Goal: Transaction & Acquisition: Purchase product/service

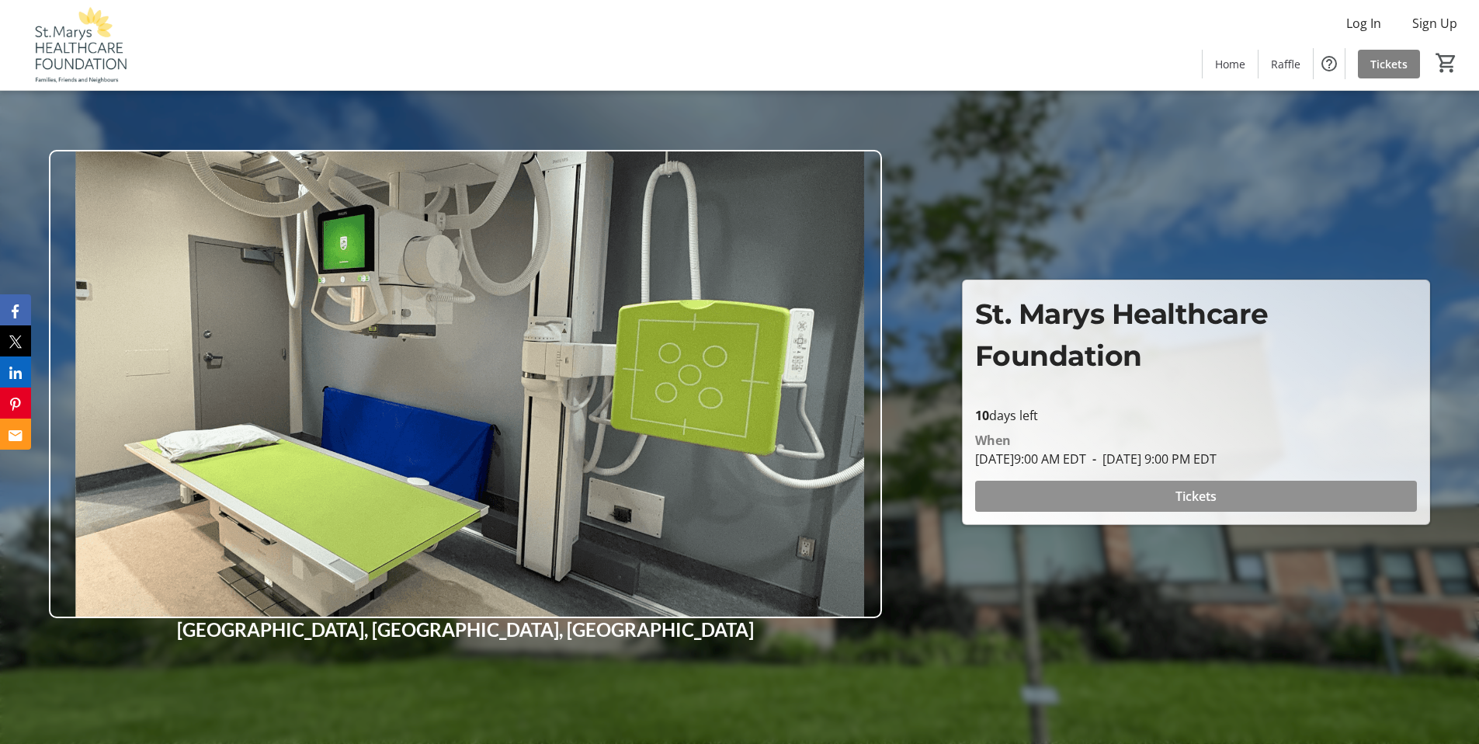
click at [1180, 503] on span "Tickets" at bounding box center [1195, 496] width 41 height 19
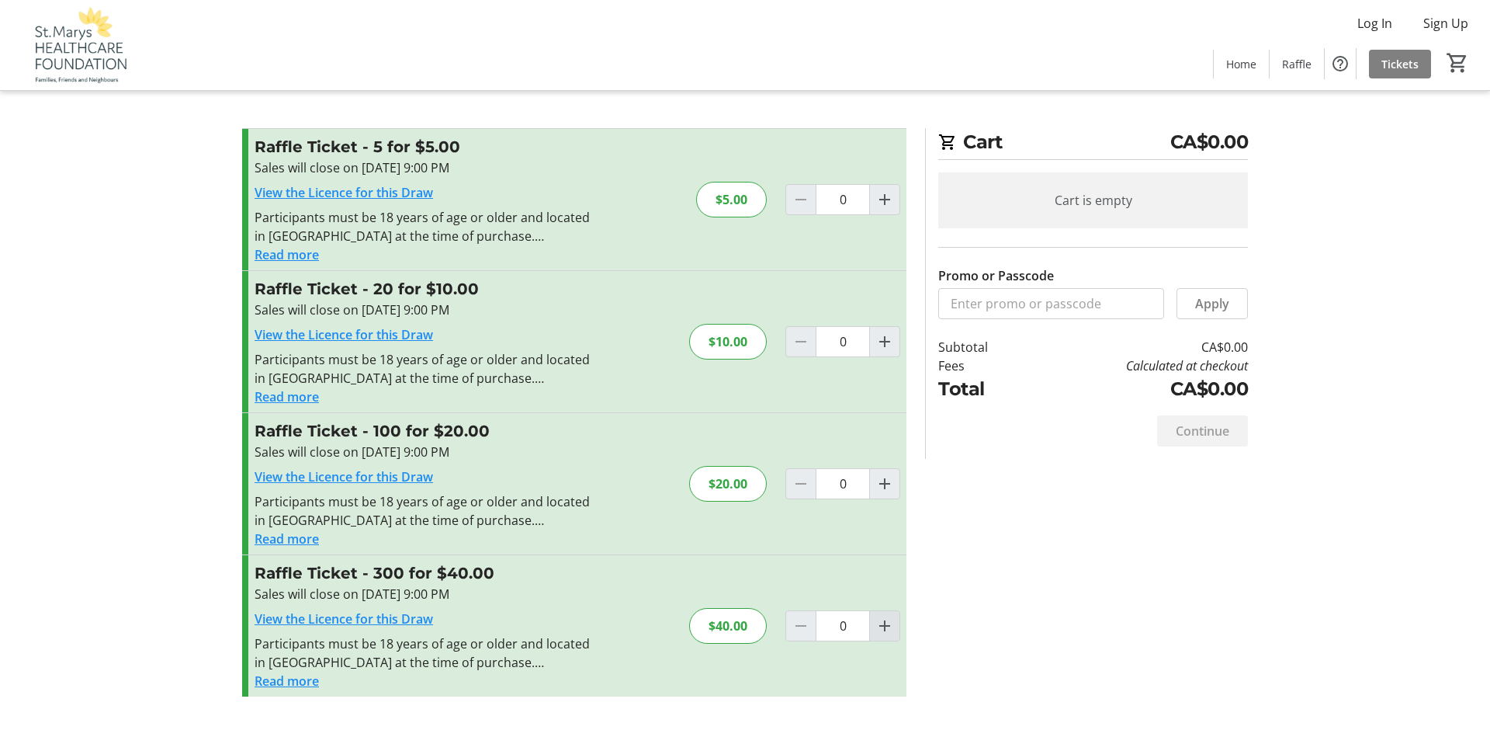
click at [881, 627] on mat-icon "Increment by one" at bounding box center [885, 625] width 19 height 19
type input "1"
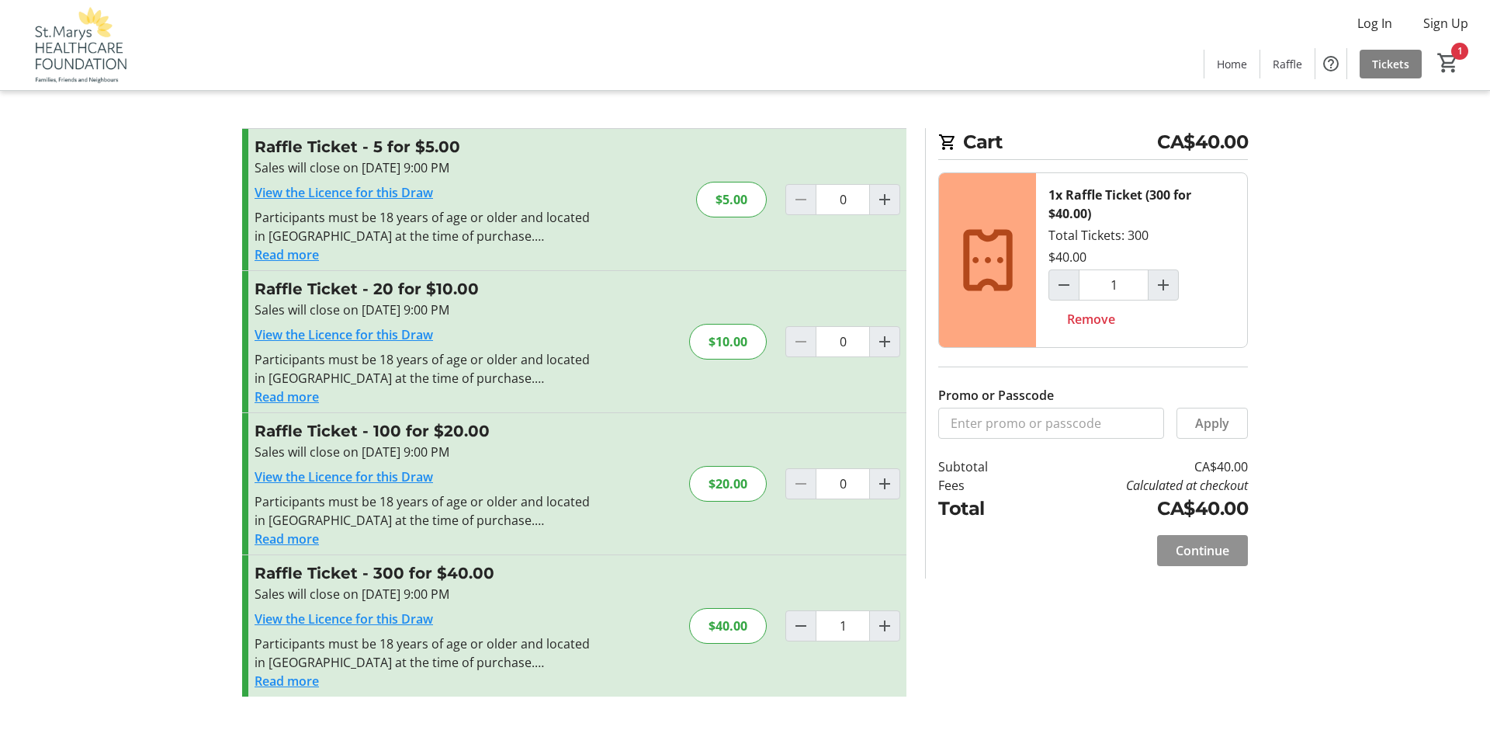
click at [1183, 546] on span "Continue" at bounding box center [1203, 550] width 54 height 19
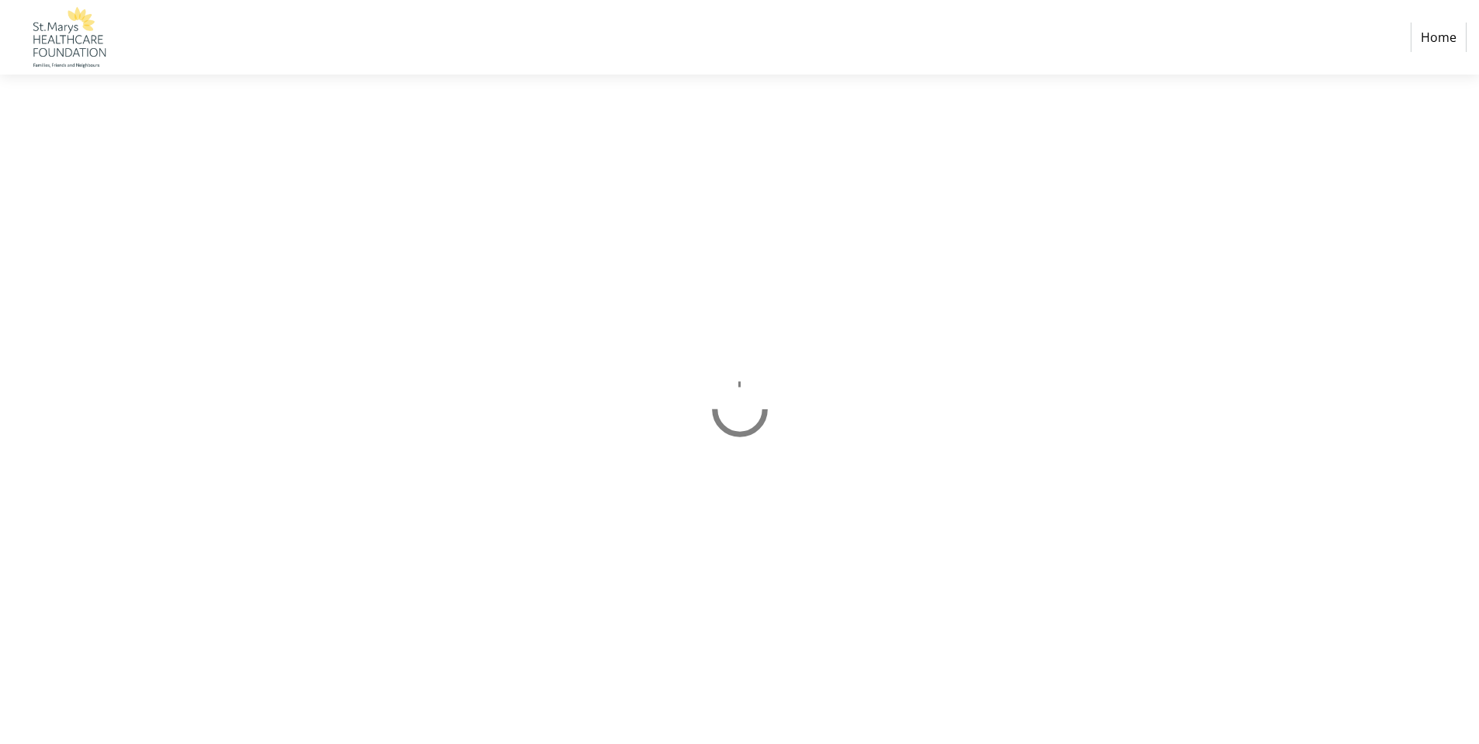
select select "CA"
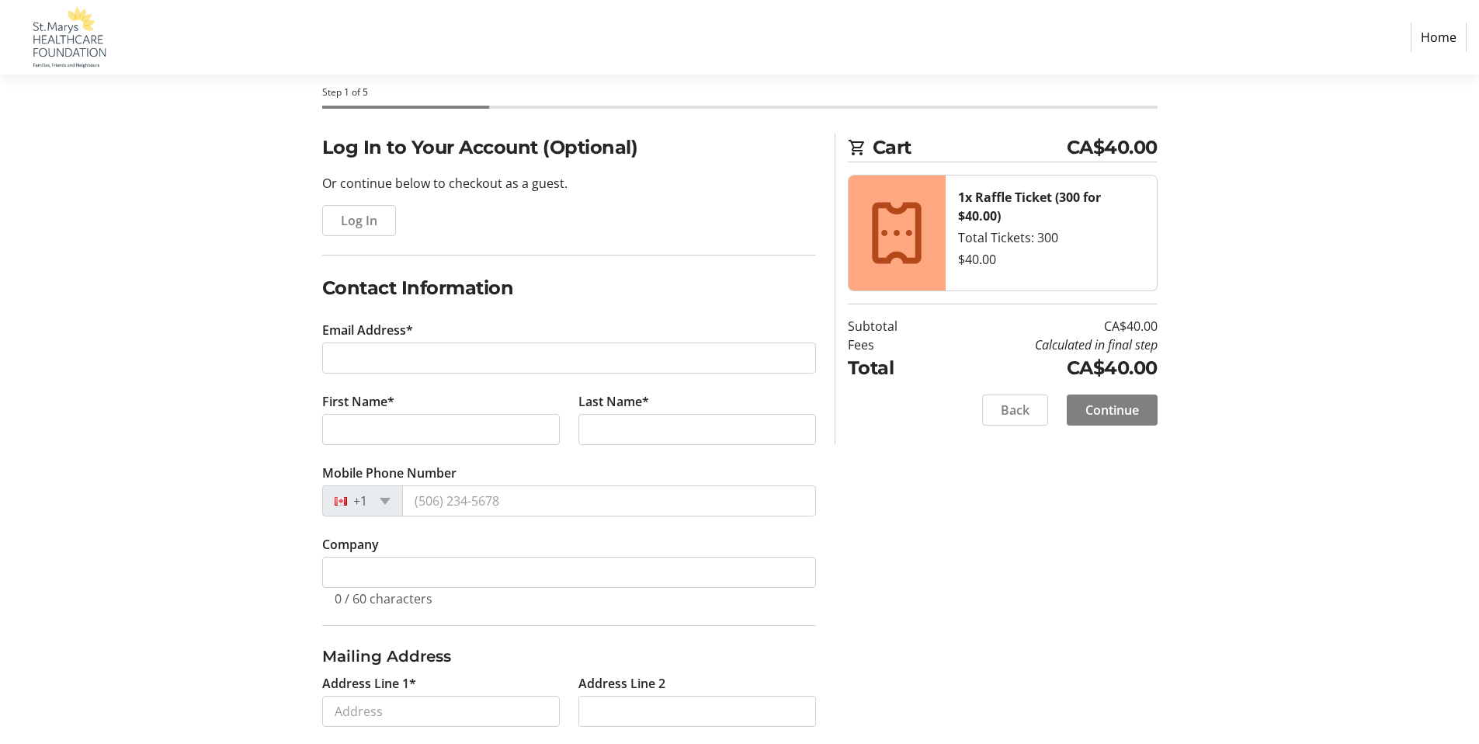
scroll to position [71, 0]
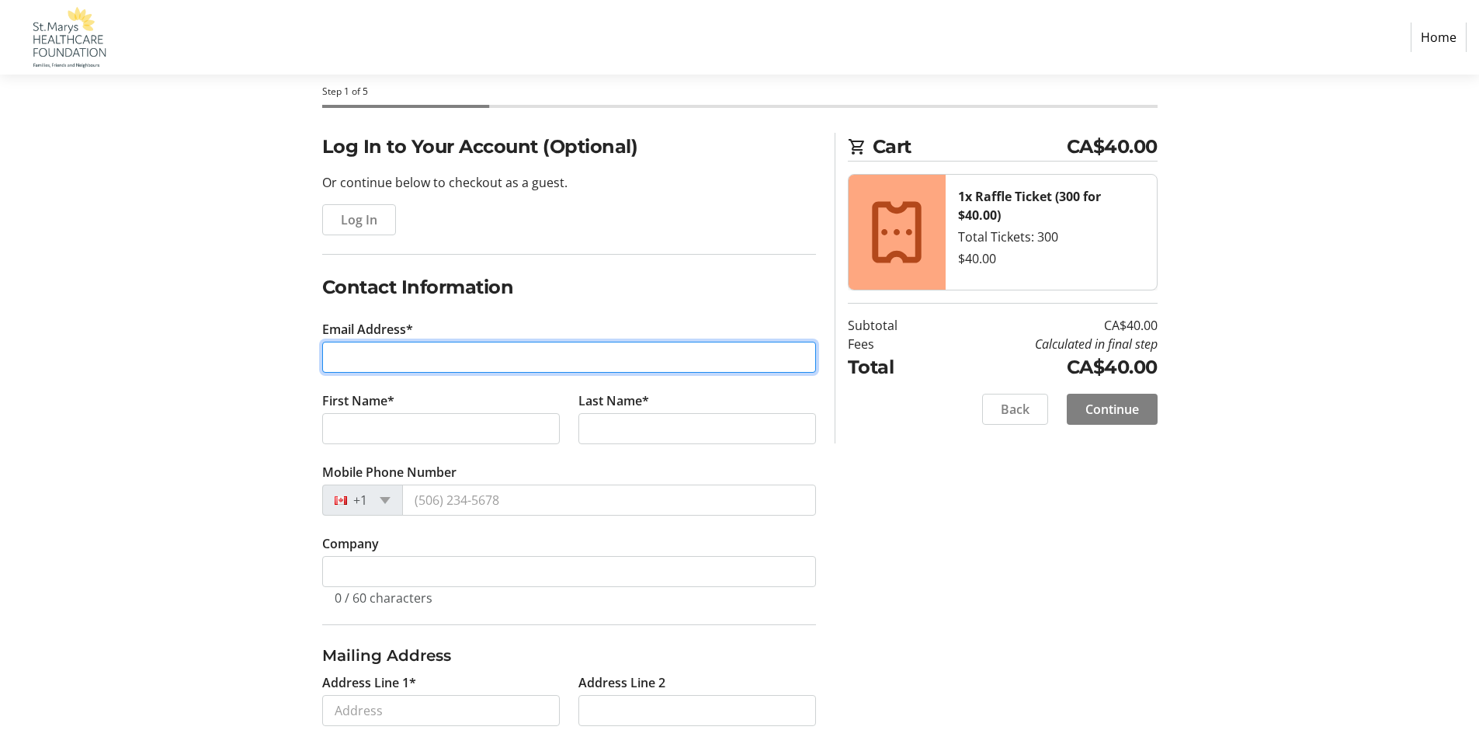
click at [480, 352] on input "Email Address*" at bounding box center [569, 357] width 494 height 31
type input "[EMAIL_ADDRESS][DOMAIN_NAME]"
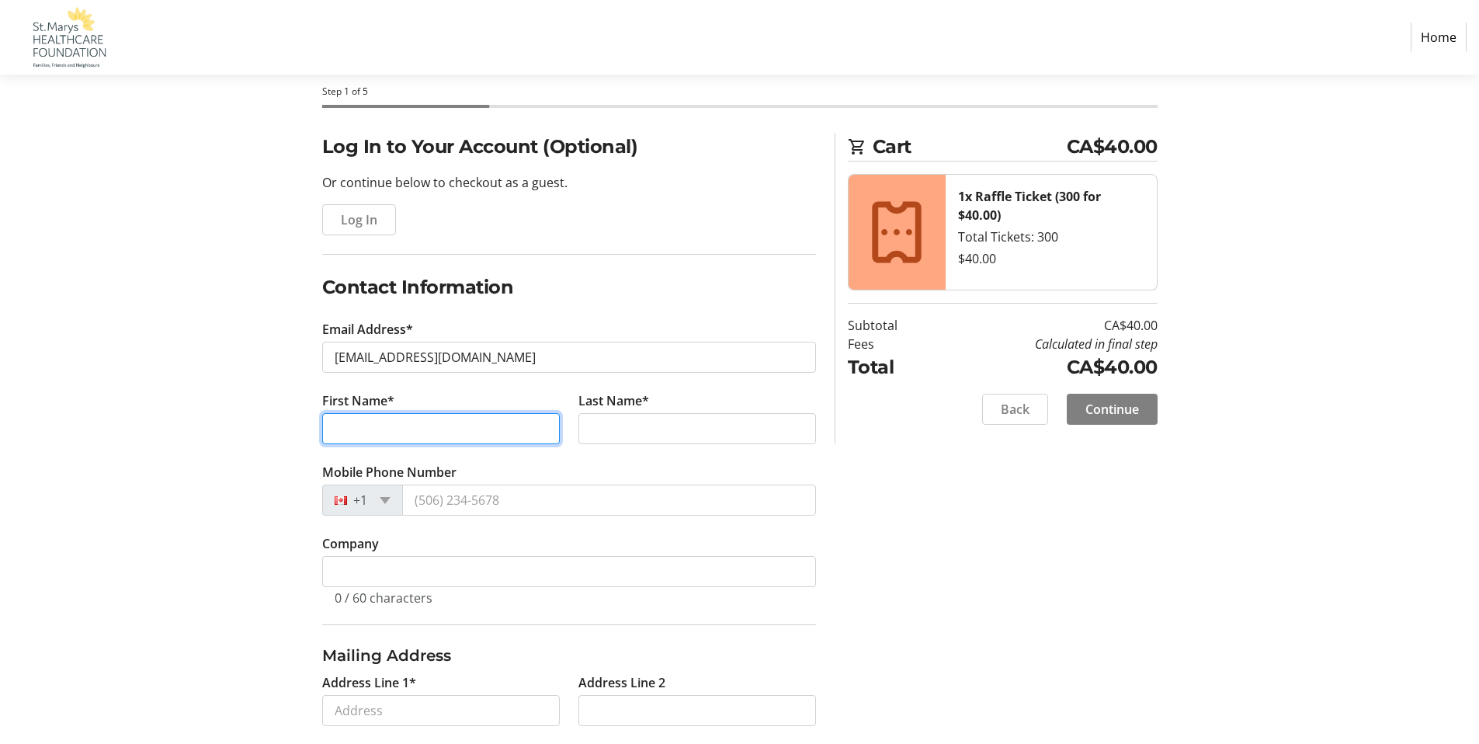
type input "[PERSON_NAME]"
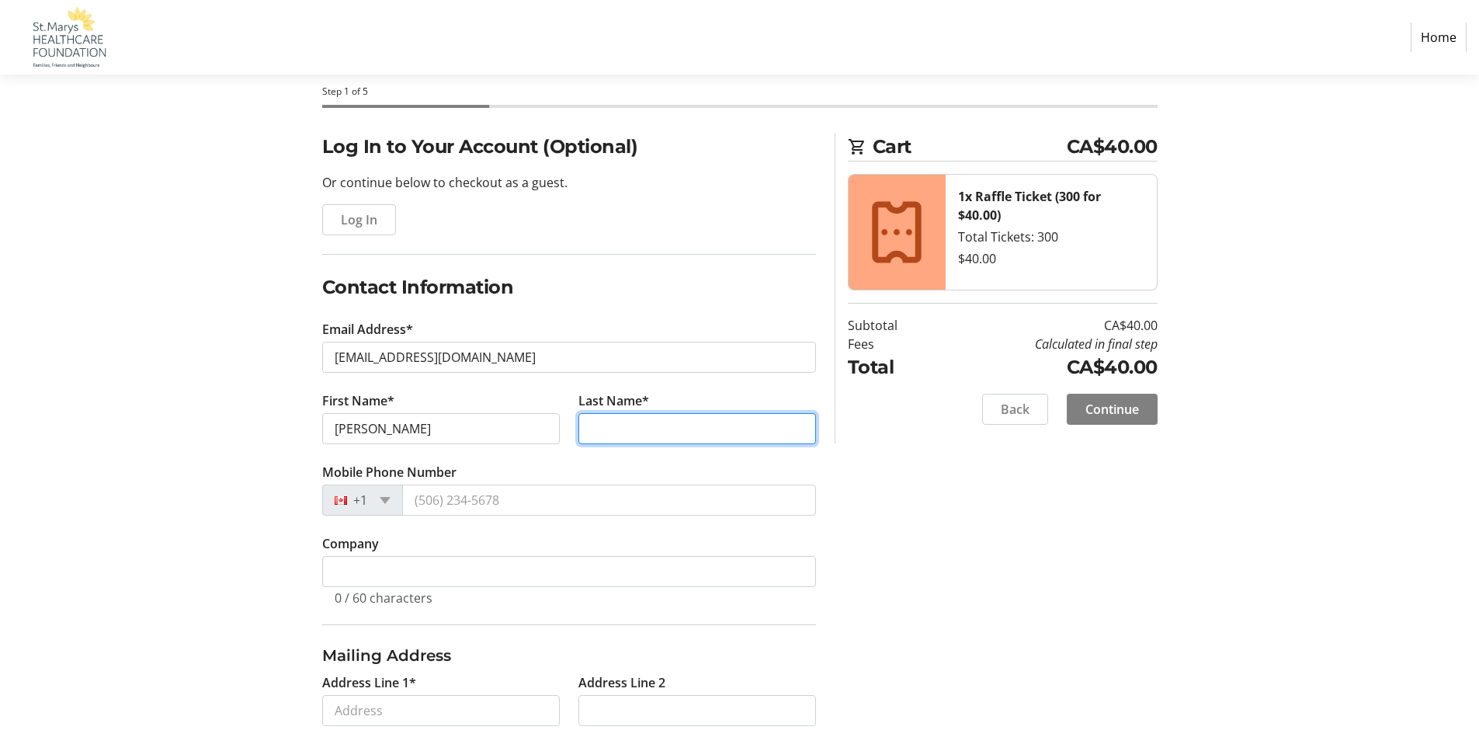
type input "[PERSON_NAME]"
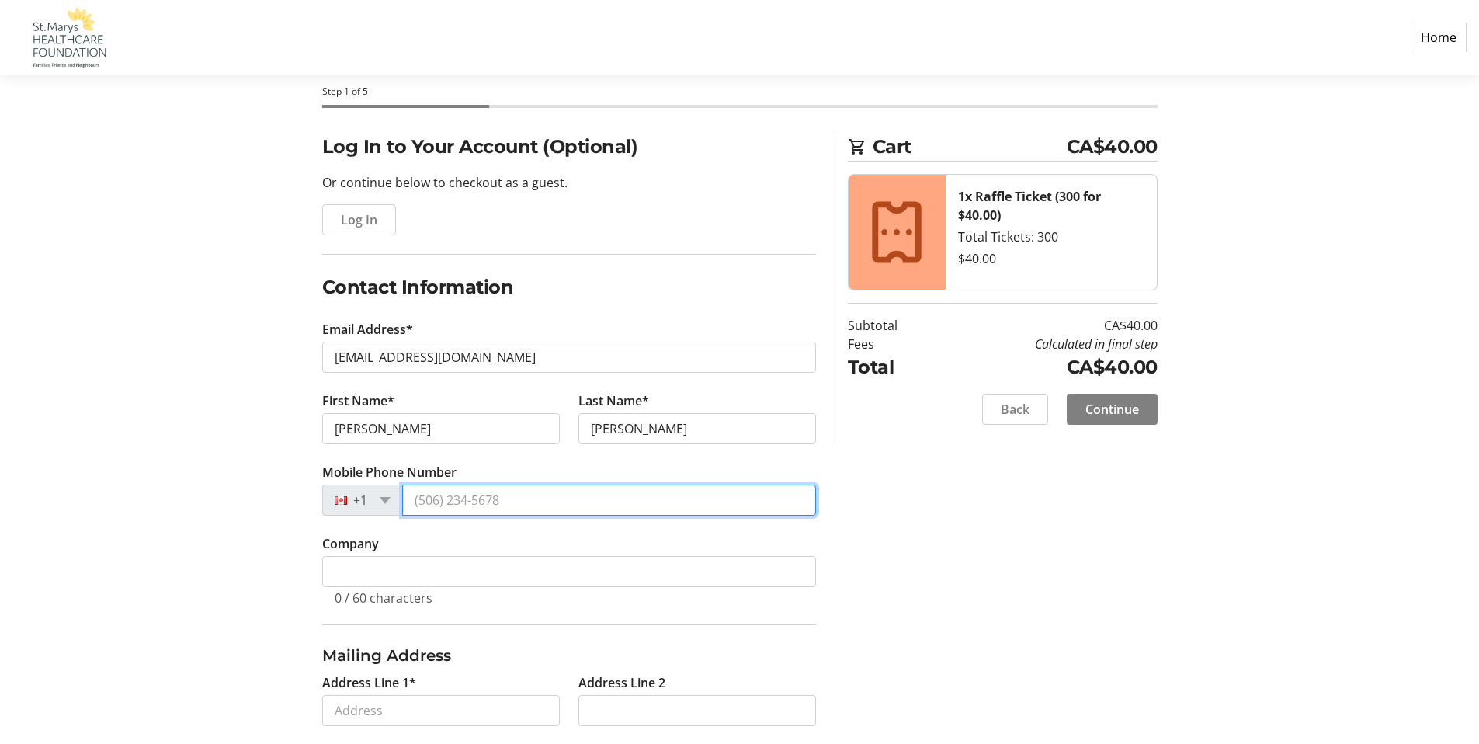
type input "[PHONE_NUMBER]"
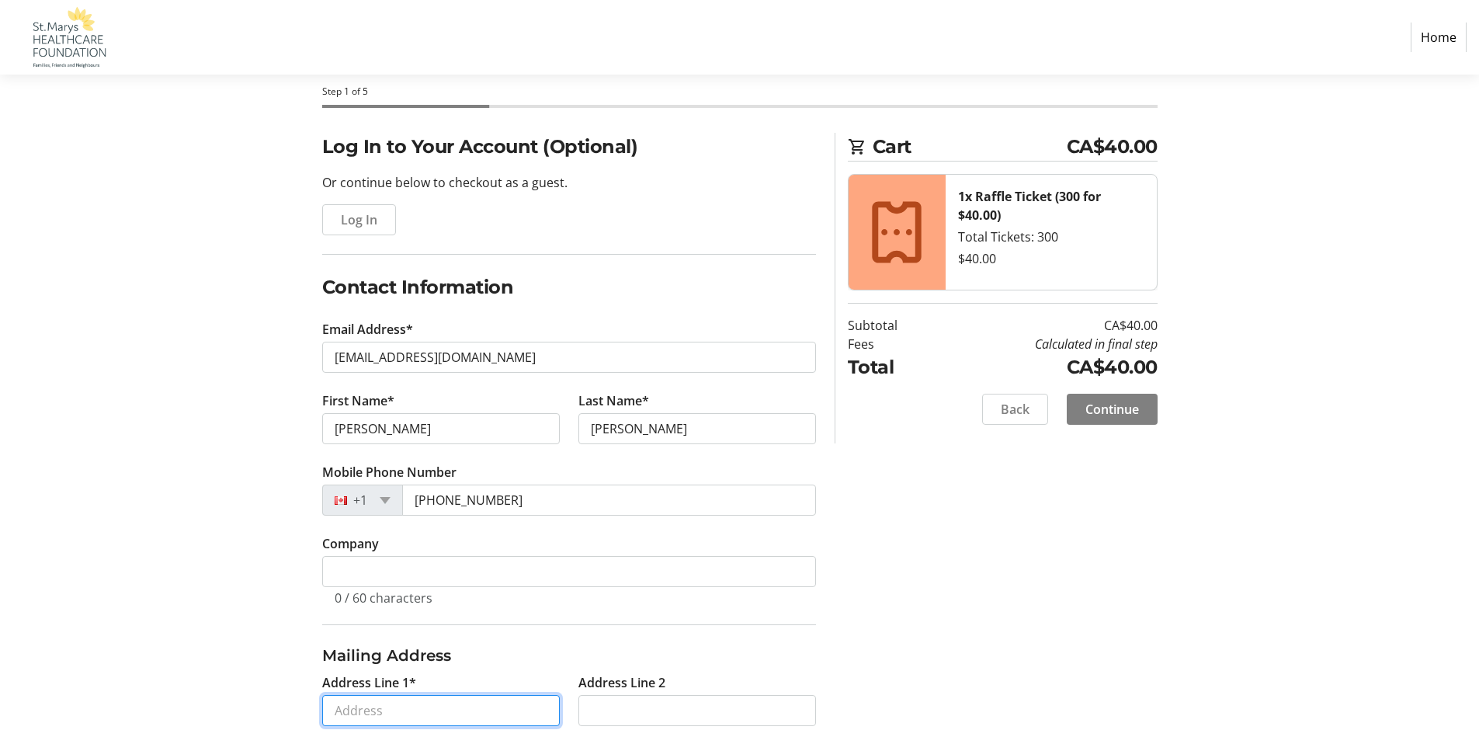
type input "[STREET_ADDRESS]"
type input "[GEOGRAPHIC_DATA]"
select select "ON"
type input "N8H2B6"
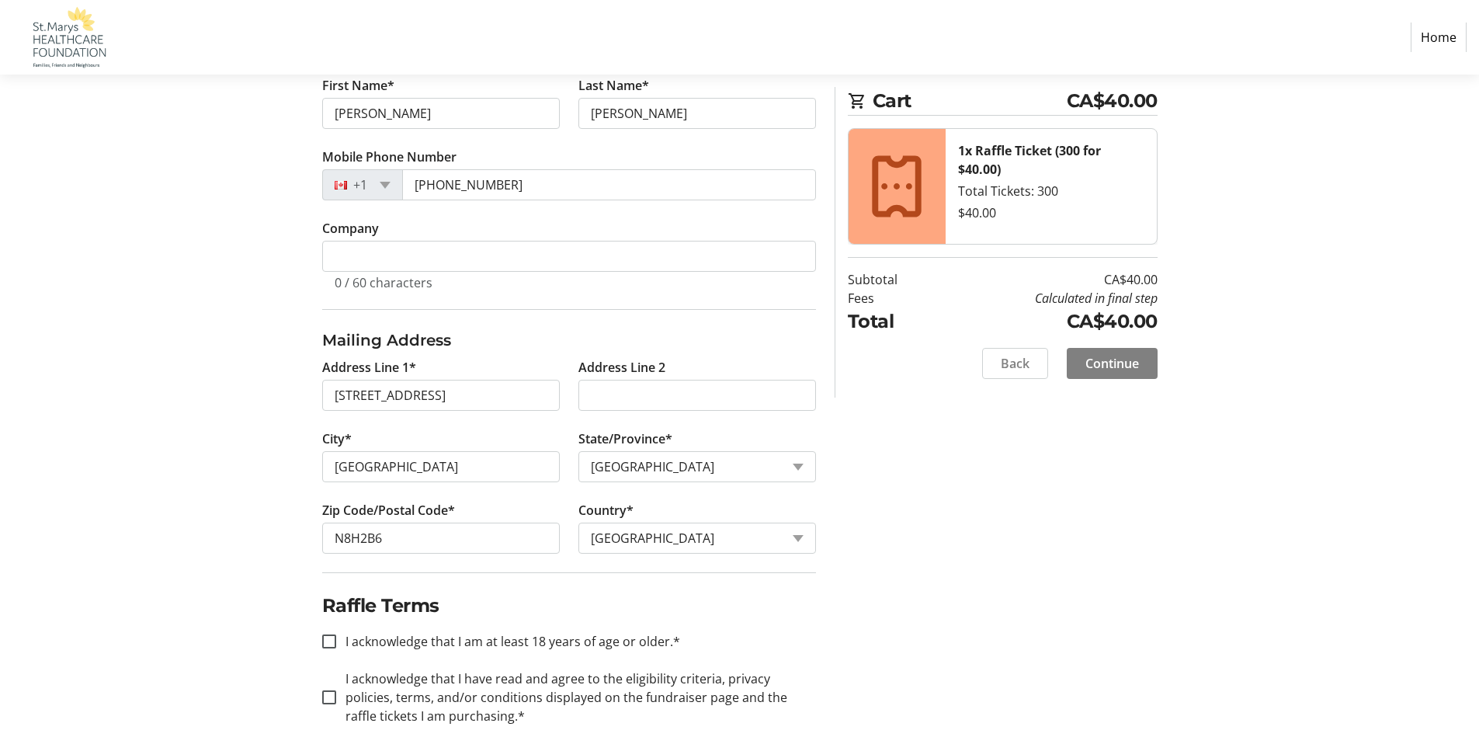
scroll to position [404, 0]
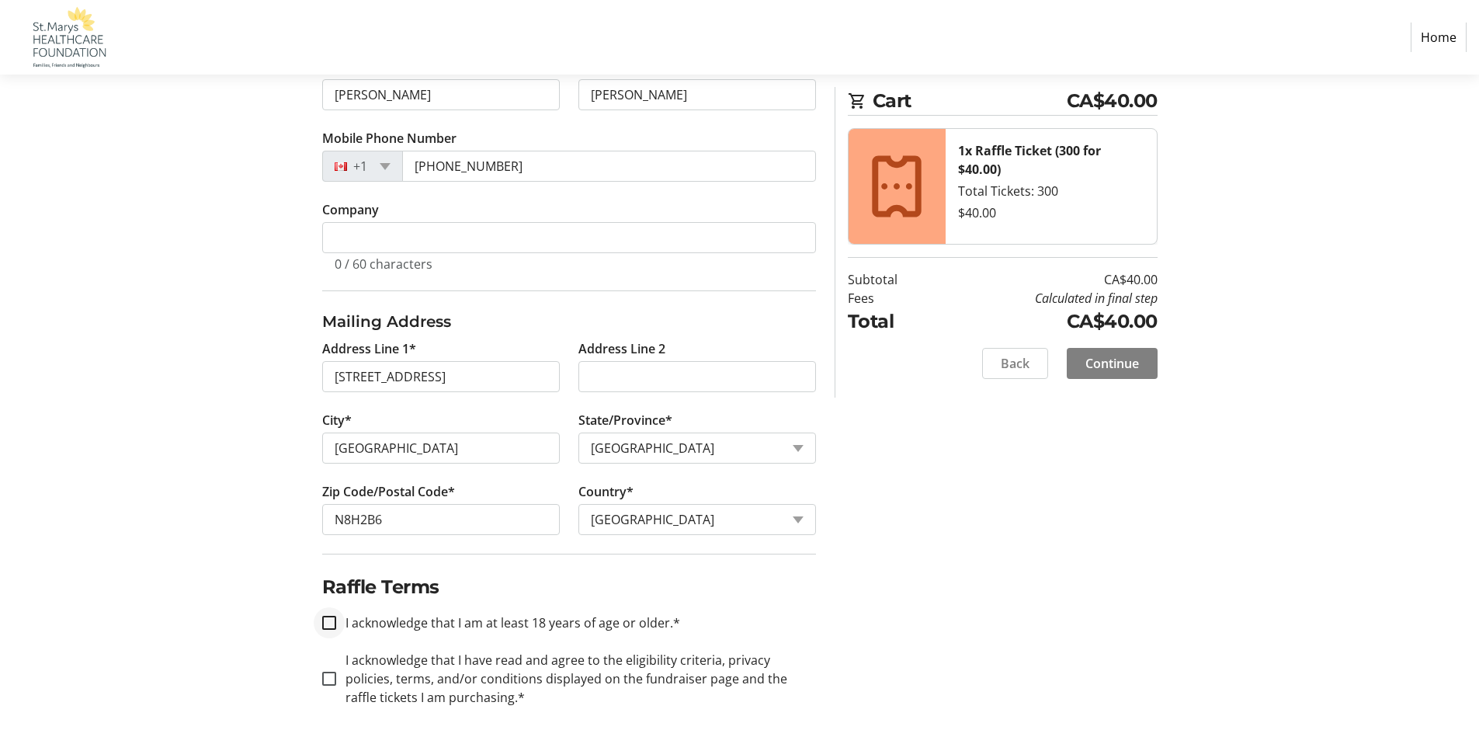
click at [326, 612] on div at bounding box center [328, 622] width 37 height 37
checkbox input "true"
click at [332, 680] on input "I acknowledge that I have read and agree to the eligibility criteria, privacy p…" at bounding box center [329, 682] width 14 height 14
checkbox input "true"
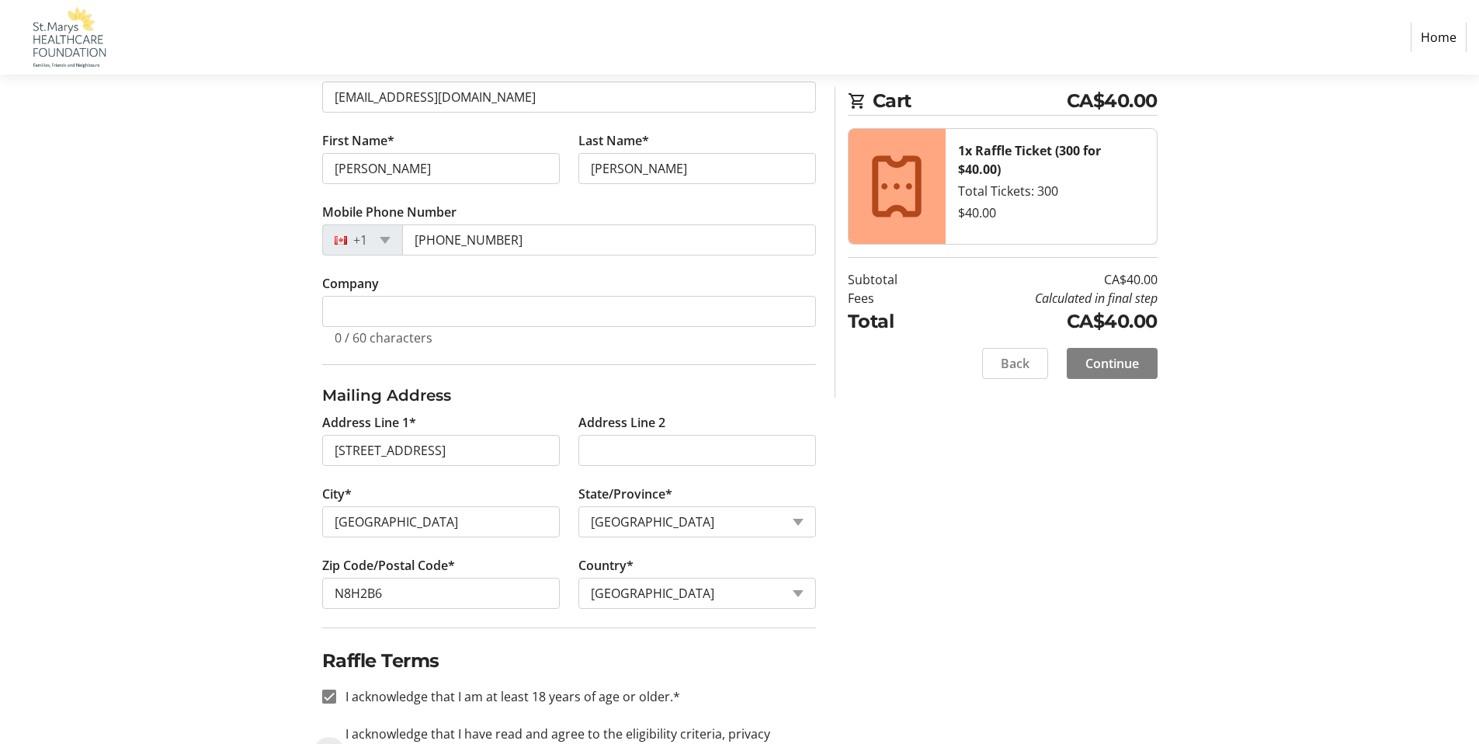
scroll to position [404, 0]
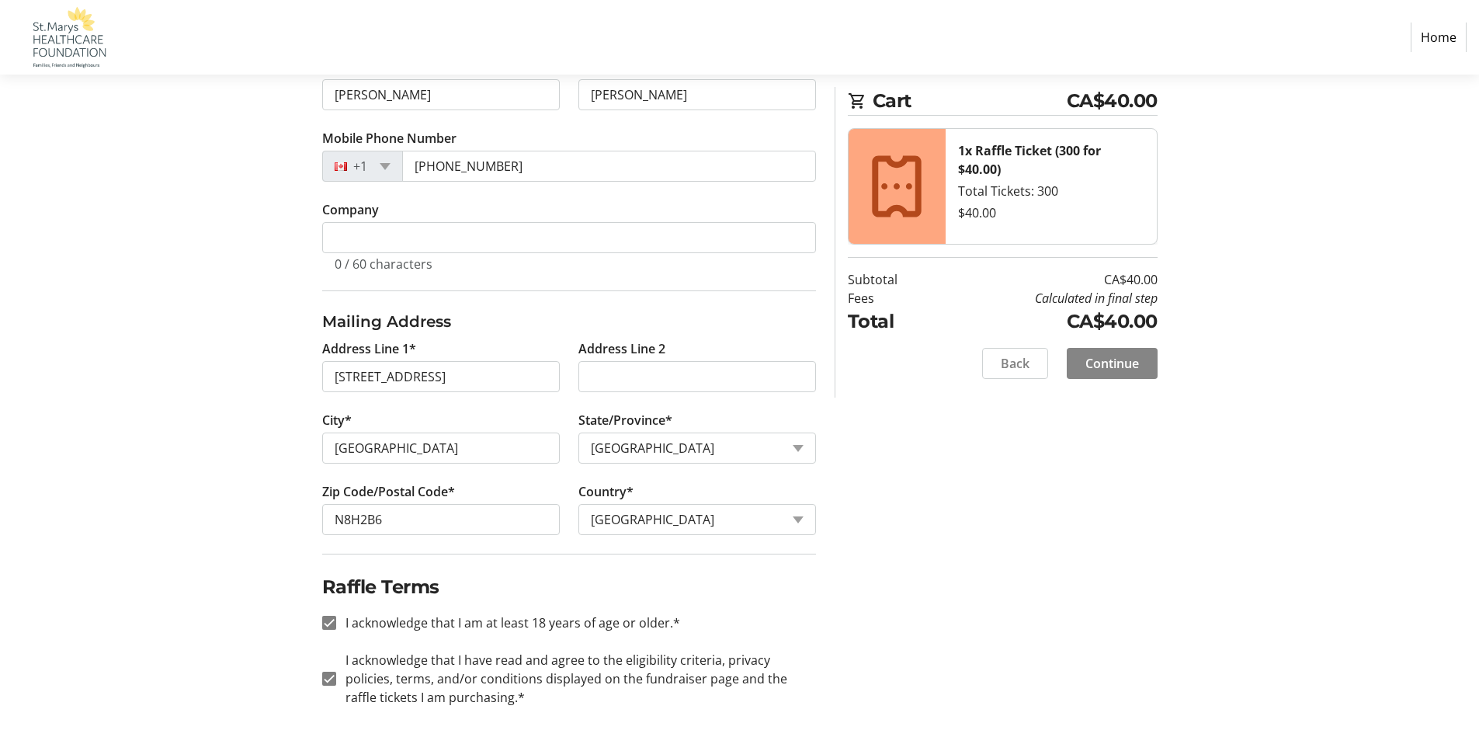
click at [1120, 366] on span "Continue" at bounding box center [1112, 363] width 54 height 19
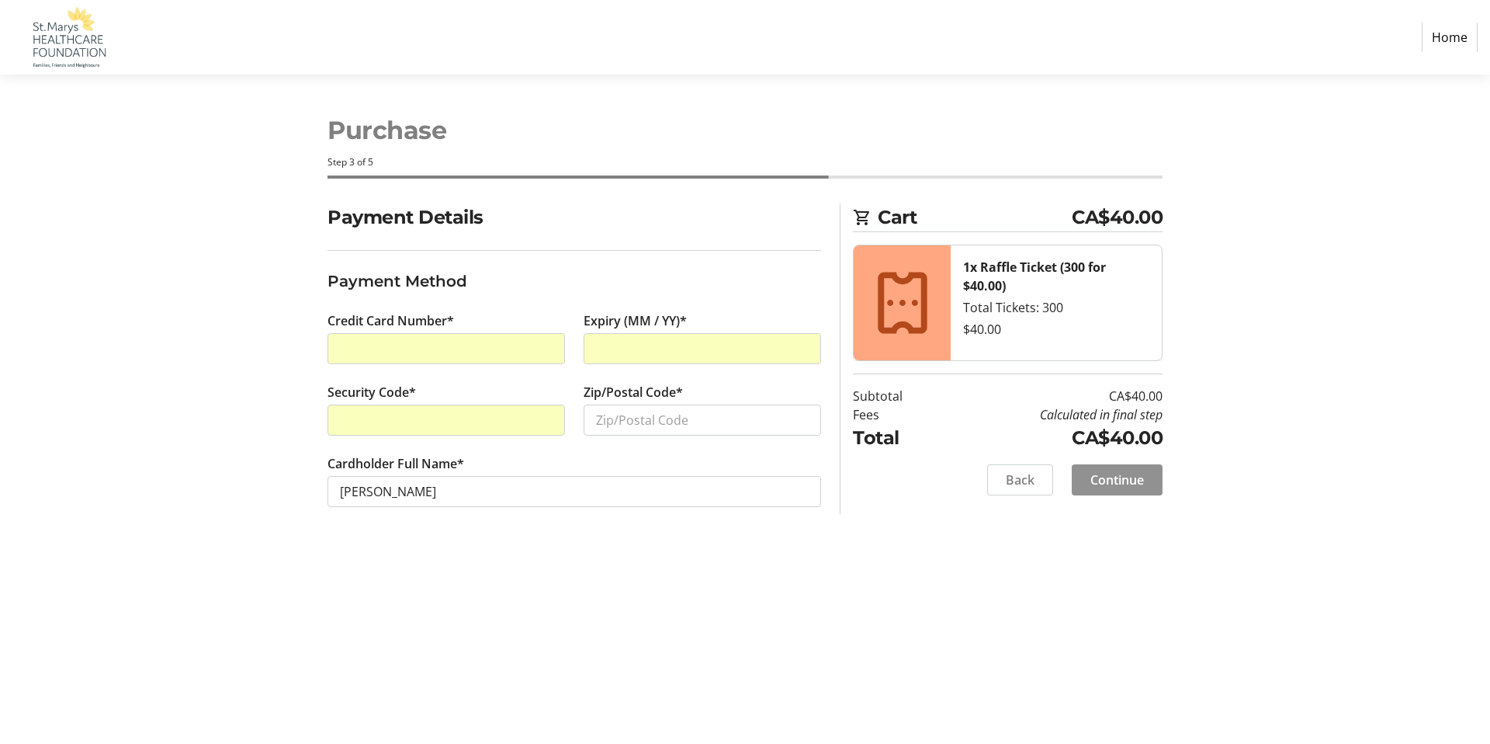
drag, startPoint x: 1105, startPoint y: 470, endPoint x: 1141, endPoint y: 466, distance: 36.7
click at [1105, 470] on span at bounding box center [1117, 479] width 91 height 37
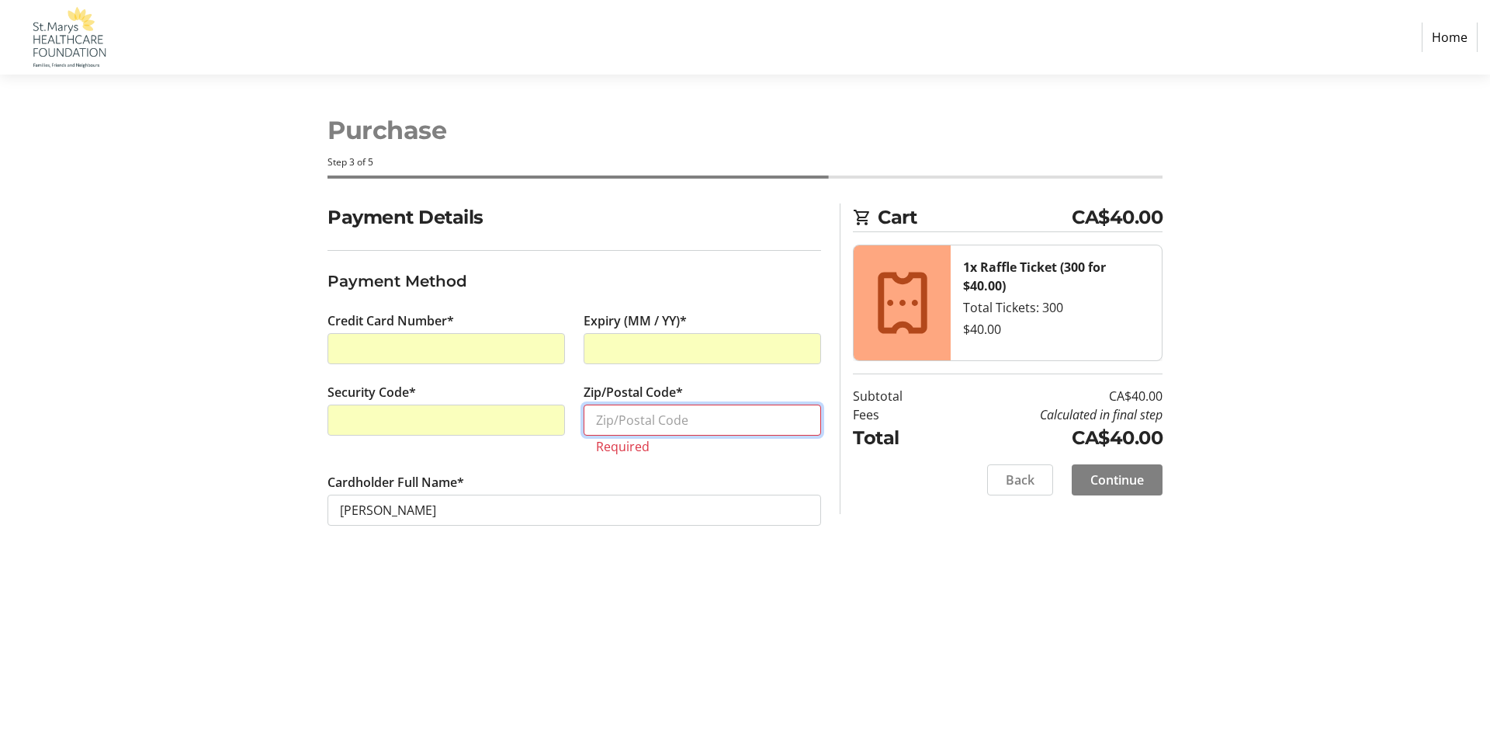
drag, startPoint x: 658, startPoint y: 427, endPoint x: 668, endPoint y: 425, distance: 9.6
click at [661, 426] on input "Zip/Postal Code*" at bounding box center [703, 419] width 238 height 31
click at [609, 420] on input "M8H2B6" at bounding box center [703, 419] width 238 height 31
type input "N8H2B6"
click at [1128, 480] on span "Continue" at bounding box center [1118, 479] width 54 height 19
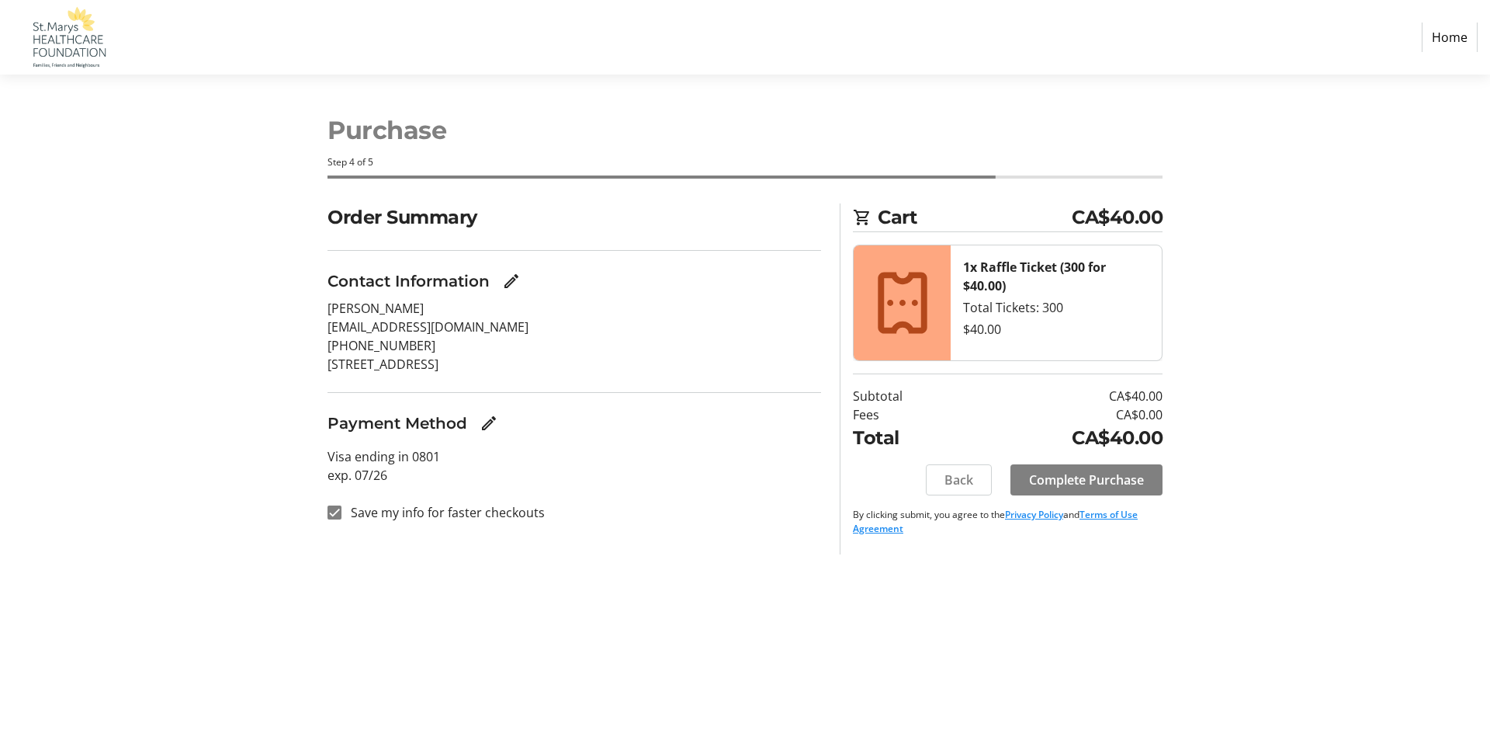
click at [973, 286] on strong "1x Raffle Ticket (300 for $40.00)" at bounding box center [1034, 276] width 143 height 36
click at [923, 304] on icon at bounding box center [902, 302] width 49 height 61
click at [1032, 265] on strong "1x Raffle Ticket (300 for $40.00)" at bounding box center [1034, 276] width 143 height 36
click at [1080, 477] on span "Complete Purchase" at bounding box center [1086, 479] width 115 height 19
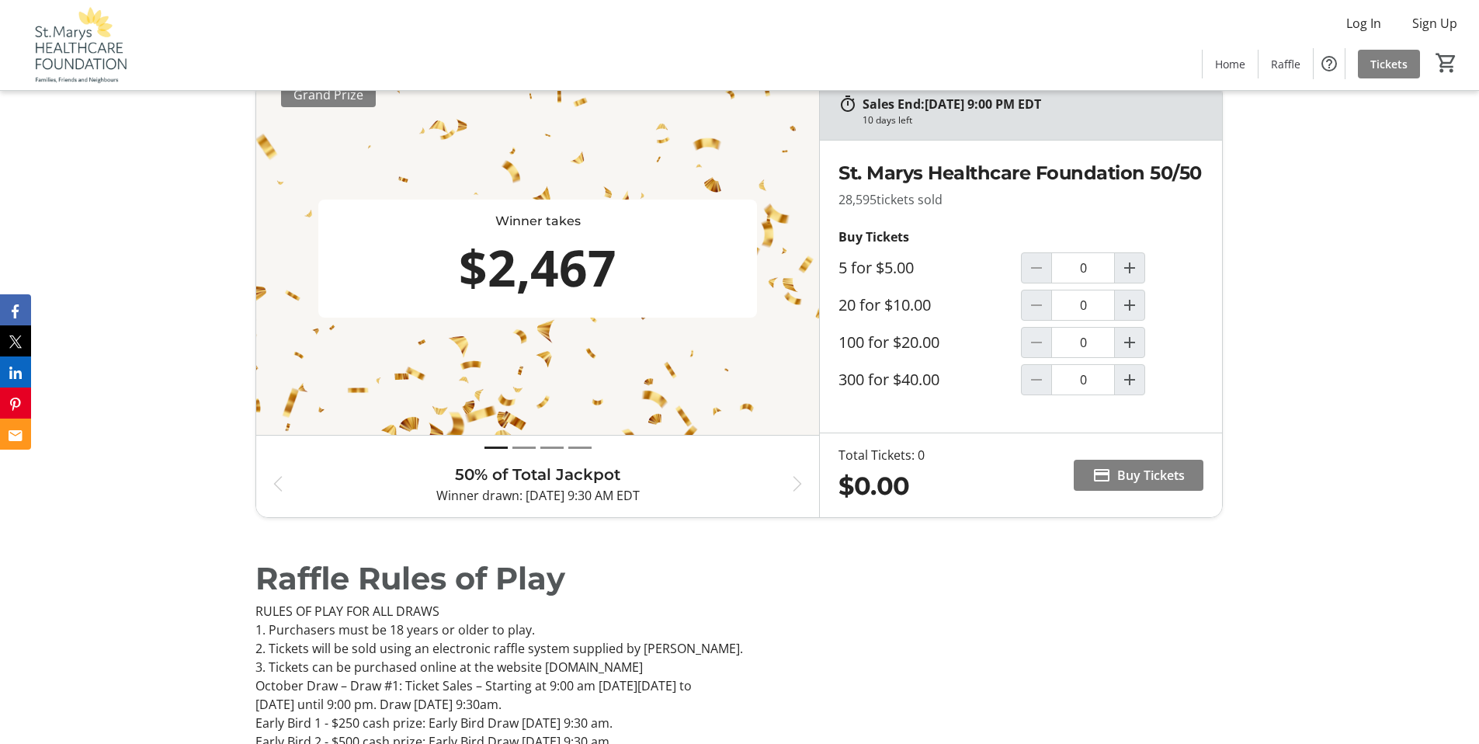
scroll to position [691, 0]
